Goal: Task Accomplishment & Management: Use online tool/utility

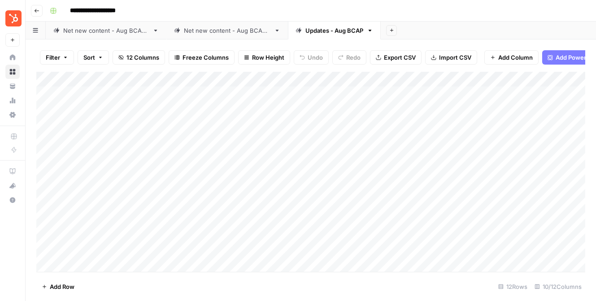
click at [223, 30] on div "Net new content - Aug BCAP 2" at bounding box center [227, 30] width 87 height 9
click at [501, 249] on div "Add Column" at bounding box center [310, 172] width 549 height 200
click at [330, 31] on div "Updates - Aug BCAP" at bounding box center [335, 30] width 58 height 9
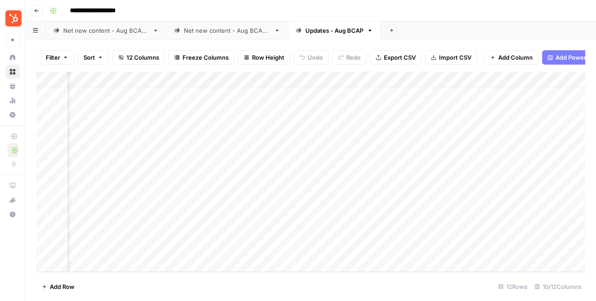
click at [232, 26] on div "Net new content - Aug BCAP 2" at bounding box center [227, 30] width 87 height 9
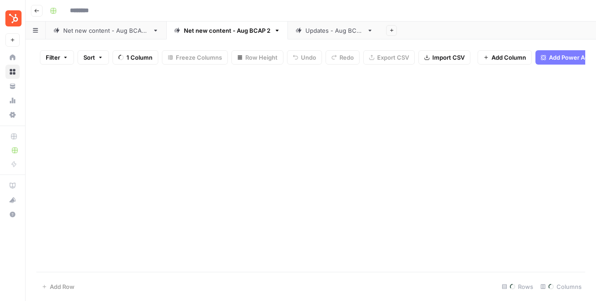
type input "**********"
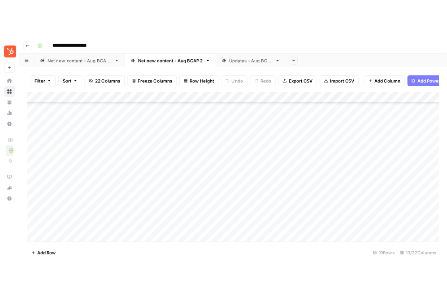
scroll to position [119, 0]
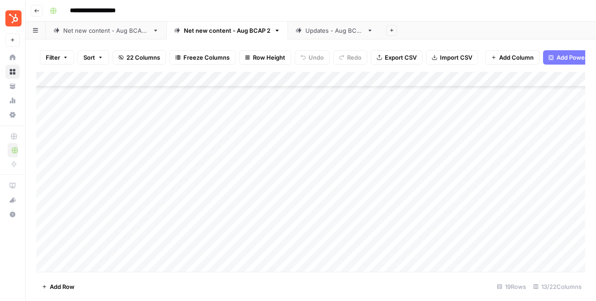
click at [329, 31] on div "Updates - Aug BCAP" at bounding box center [335, 30] width 58 height 9
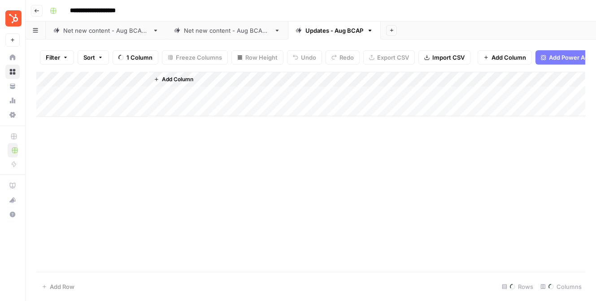
click at [232, 34] on div "Net new content - Aug BCAP 2" at bounding box center [227, 30] width 87 height 9
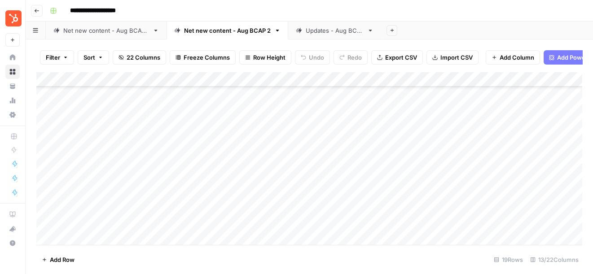
scroll to position [146, 0]
click at [346, 29] on div "Updates - Aug BCAP" at bounding box center [335, 30] width 58 height 9
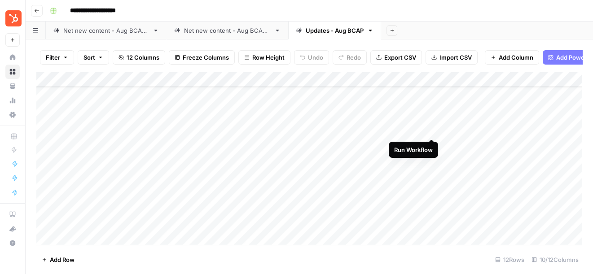
click at [432, 130] on div "Add Column" at bounding box center [309, 158] width 546 height 173
click at [420, 112] on div "Add Column" at bounding box center [309, 158] width 546 height 173
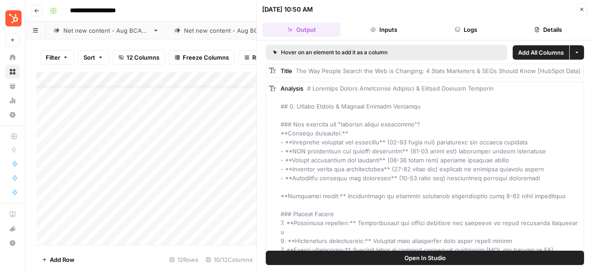
click at [455, 31] on icon "button" at bounding box center [457, 29] width 5 height 5
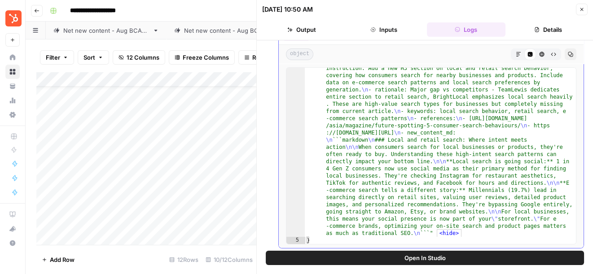
scroll to position [3607, 0]
click at [565, 7] on button "Close" at bounding box center [582, 10] width 12 height 12
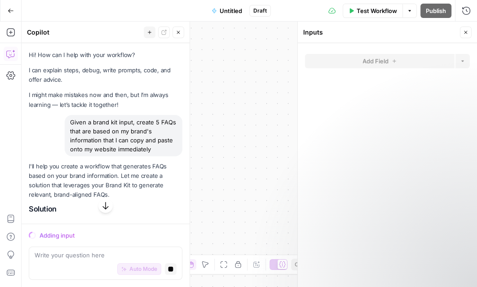
scroll to position [818, 0]
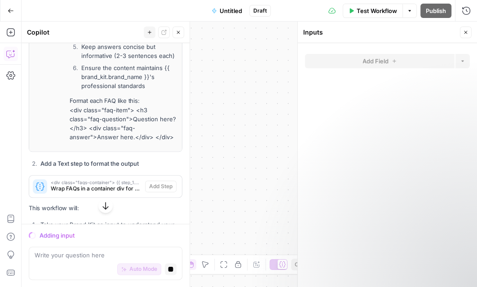
click at [464, 31] on icon "button" at bounding box center [465, 32] width 5 height 5
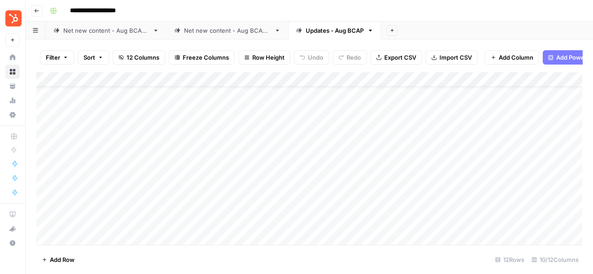
scroll to position [25, 0]
click at [247, 36] on link "Net new content - Aug BCAP 2" at bounding box center [227, 31] width 122 height 18
click at [238, 190] on div "Add Column" at bounding box center [309, 158] width 546 height 173
click at [244, 200] on div "Add Column" at bounding box center [309, 158] width 546 height 173
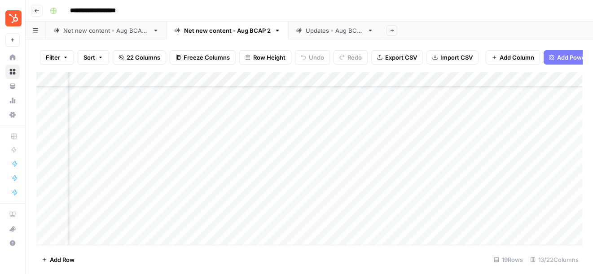
scroll to position [40, 769]
click at [461, 206] on div "Add Column" at bounding box center [309, 158] width 546 height 173
click at [483, 206] on div "Add Column" at bounding box center [309, 158] width 546 height 173
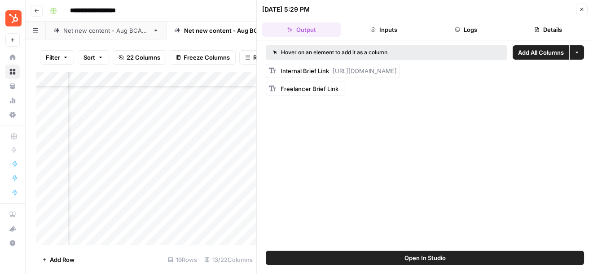
click at [366, 75] on div "Internal Brief Link [URL][DOMAIN_NAME]" at bounding box center [338, 70] width 116 height 9
drag, startPoint x: 317, startPoint y: 79, endPoint x: 345, endPoint y: 69, distance: 29.3
click at [345, 69] on div "Internal Brief Link [URL][DOMAIN_NAME]" at bounding box center [338, 70] width 116 height 9
click at [332, 78] on div "Internal Brief Link [URL][DOMAIN_NAME]" at bounding box center [333, 71] width 134 height 14
drag, startPoint x: 333, startPoint y: 70, endPoint x: 344, endPoint y: 85, distance: 18.0
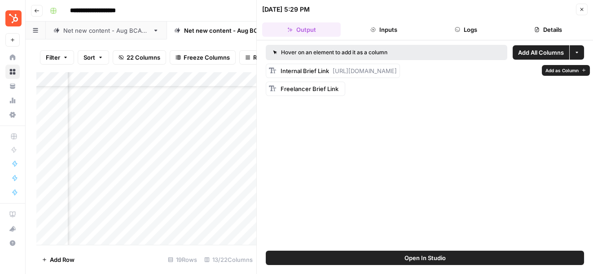
click at [344, 78] on div "Internal Brief Link [URL][DOMAIN_NAME]" at bounding box center [333, 71] width 134 height 14
copy span "[URL][DOMAIN_NAME]"
click at [587, 1] on header "[DATE] 5:29 PM Close Output Inputs Logs Details" at bounding box center [425, 20] width 336 height 40
click at [580, 10] on icon "button" at bounding box center [581, 9] width 5 height 5
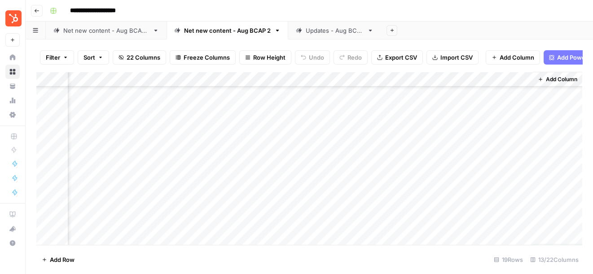
scroll to position [132, 822]
click at [396, 140] on div "Add Column" at bounding box center [309, 158] width 546 height 173
click at [396, 161] on div "Add Column" at bounding box center [309, 158] width 546 height 173
click at [396, 179] on div "Add Column" at bounding box center [309, 158] width 546 height 173
click at [396, 192] on div "Add Column" at bounding box center [309, 158] width 546 height 173
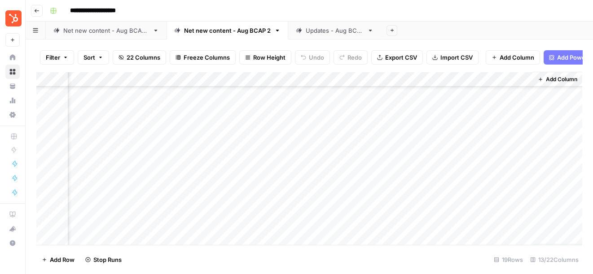
scroll to position [146, 822]
click at [407, 191] on div "Add Column" at bounding box center [309, 158] width 546 height 173
click at [318, 30] on div "Updates - Aug BCAP" at bounding box center [335, 30] width 58 height 9
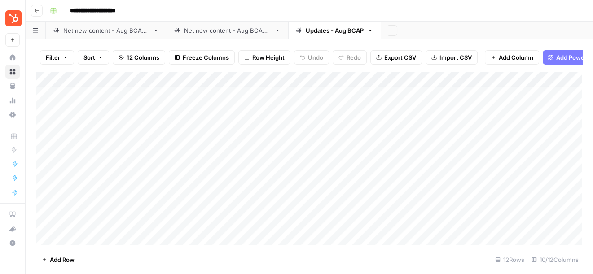
click at [242, 34] on div "Net new content - Aug BCAP 2" at bounding box center [227, 30] width 87 height 9
click at [332, 35] on link "Updates - Aug BCAP" at bounding box center [334, 31] width 93 height 18
click at [429, 153] on div "Add Column" at bounding box center [309, 158] width 546 height 173
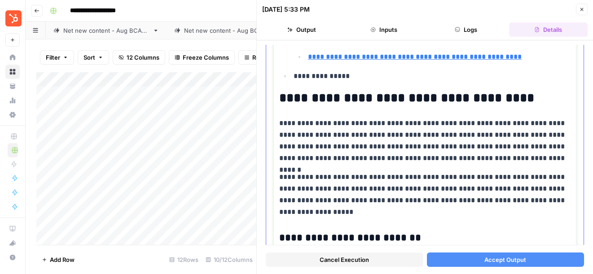
click at [458, 194] on p "**********" at bounding box center [424, 194] width 291 height 47
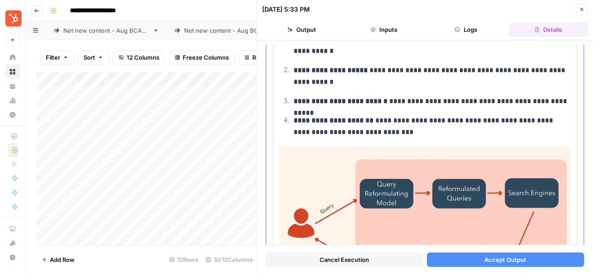
scroll to position [701, 0]
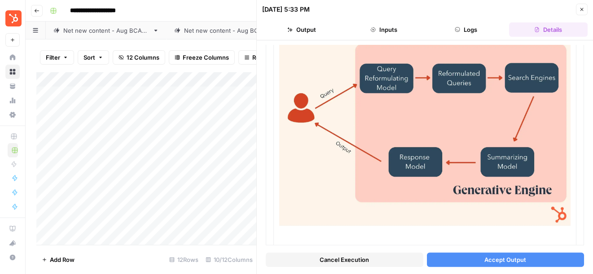
click at [511, 260] on span "Accept Output" at bounding box center [505, 259] width 42 height 9
